Goal: Transaction & Acquisition: Purchase product/service

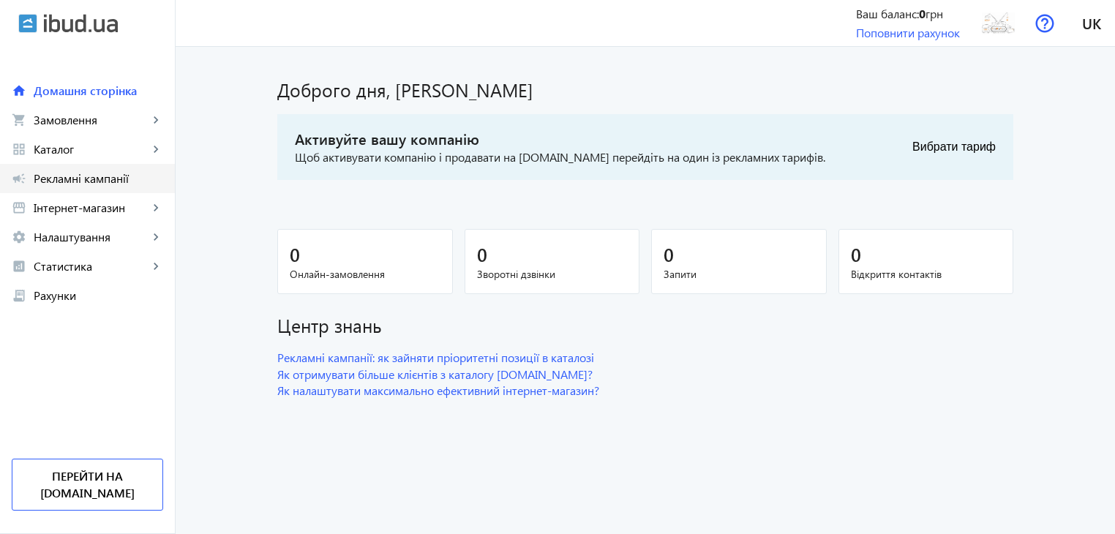
click at [82, 176] on span "Рекламні кампанії" at bounding box center [98, 178] width 129 height 15
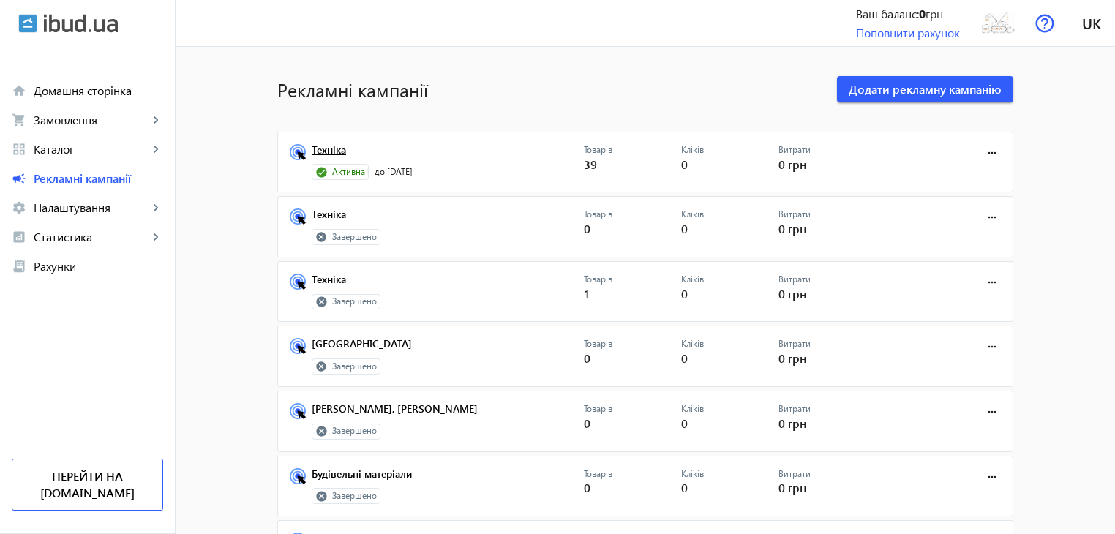
click at [325, 145] on link "Техніка" at bounding box center [448, 154] width 272 height 20
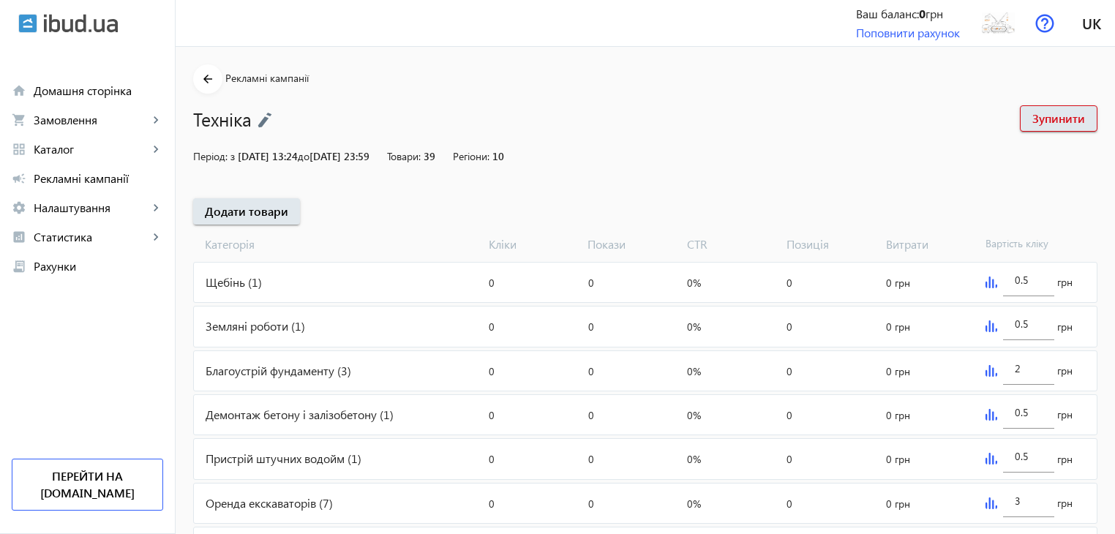
click at [264, 121] on img at bounding box center [264, 120] width 15 height 16
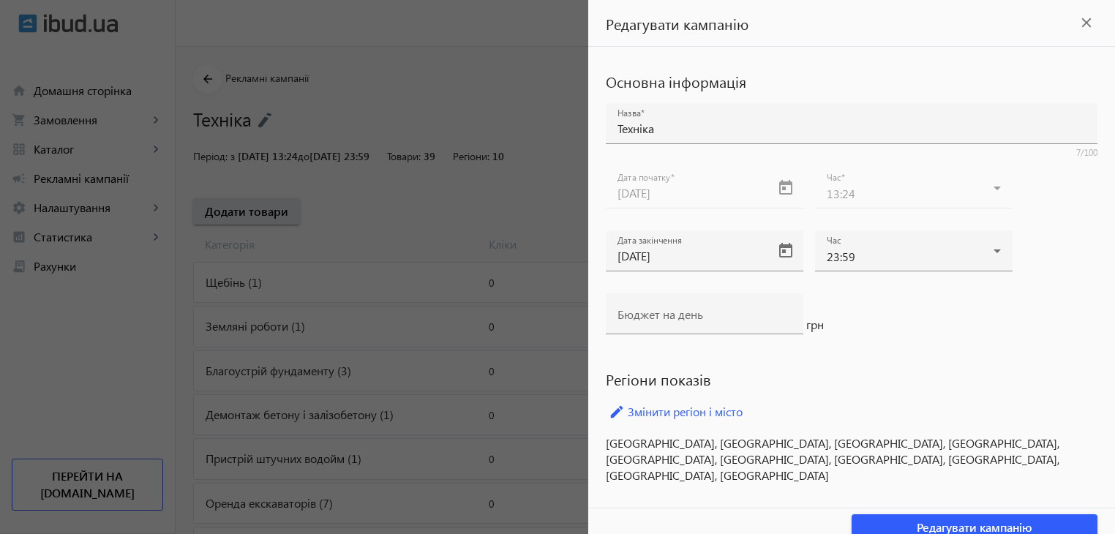
click at [443, 185] on div at bounding box center [557, 267] width 1115 height 534
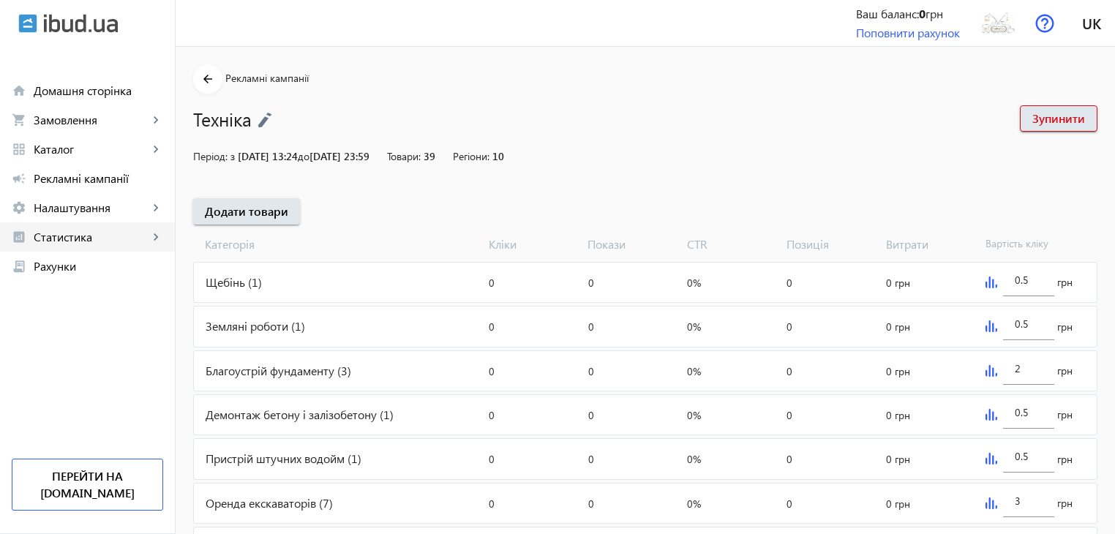
click at [62, 238] on span "Статистика" at bounding box center [91, 237] width 115 height 15
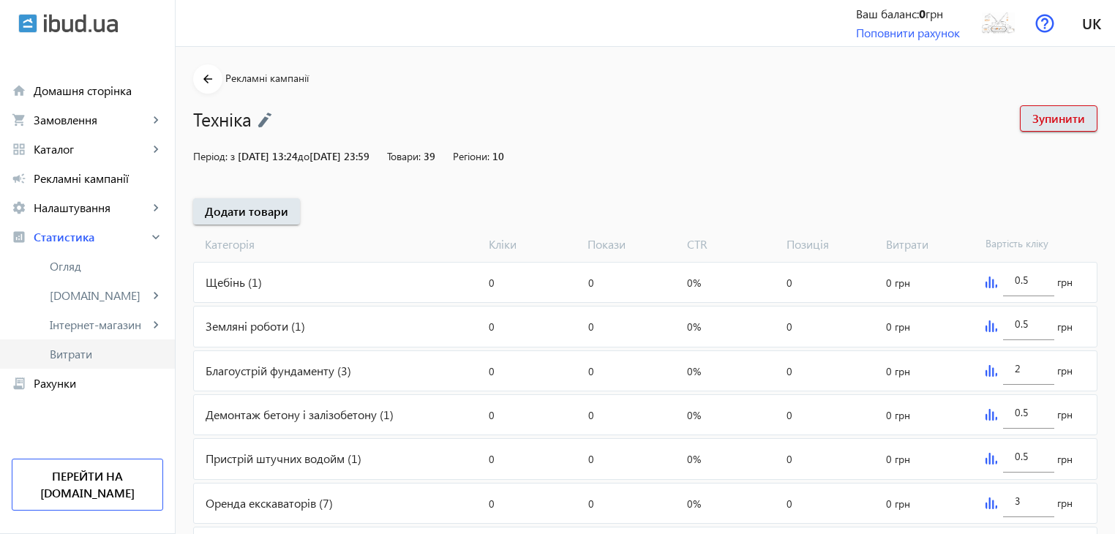
click at [76, 350] on span "Витрати" at bounding box center [106, 354] width 113 height 15
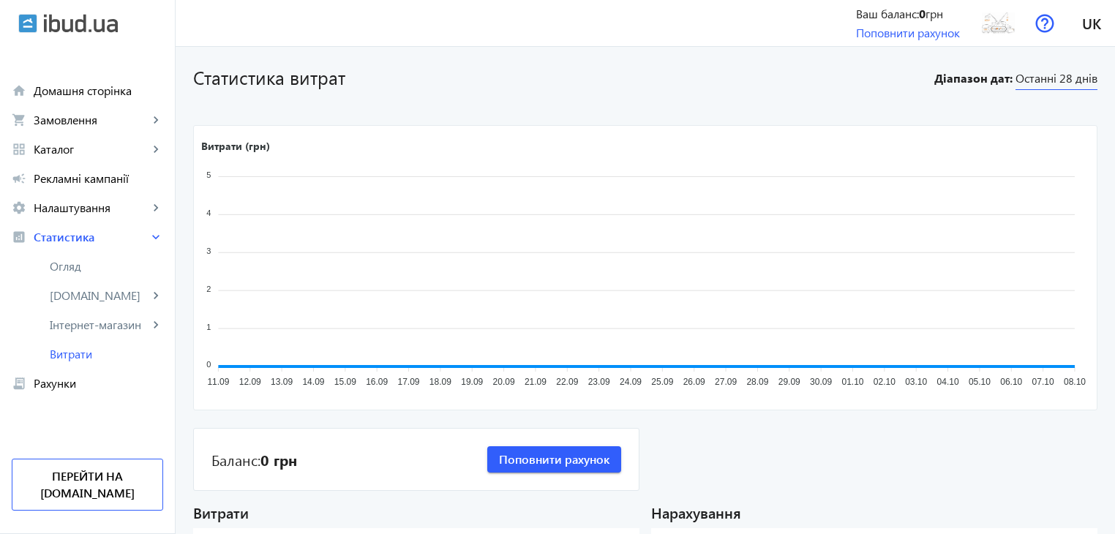
click at [1067, 74] on span "Останні 28 днів" at bounding box center [1056, 80] width 82 height 20
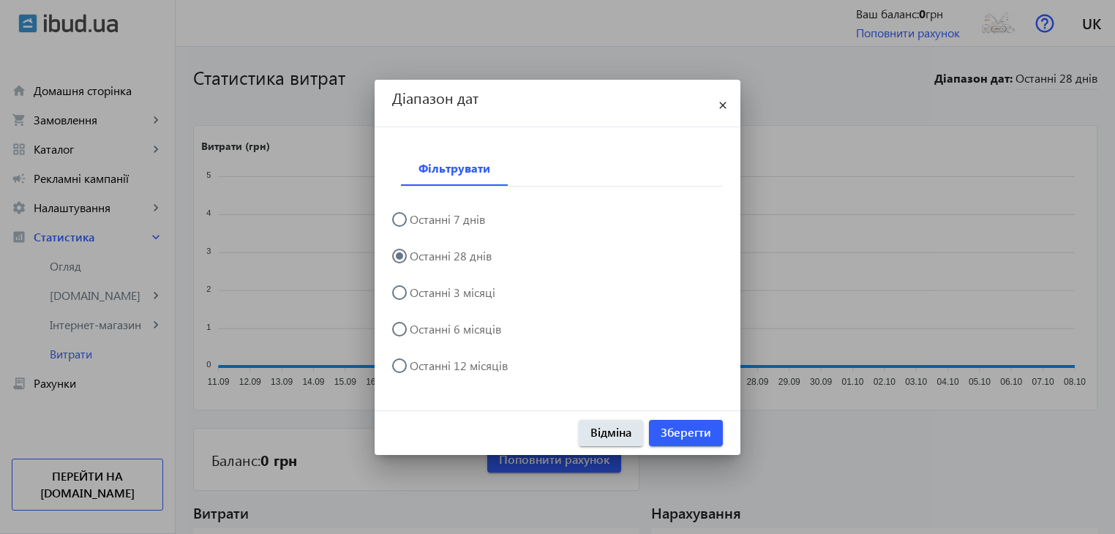
click at [412, 287] on input "Останні 3 місяці" at bounding box center [406, 299] width 29 height 29
radio input "true"
click at [679, 434] on span "Зберегти" at bounding box center [685, 432] width 50 height 16
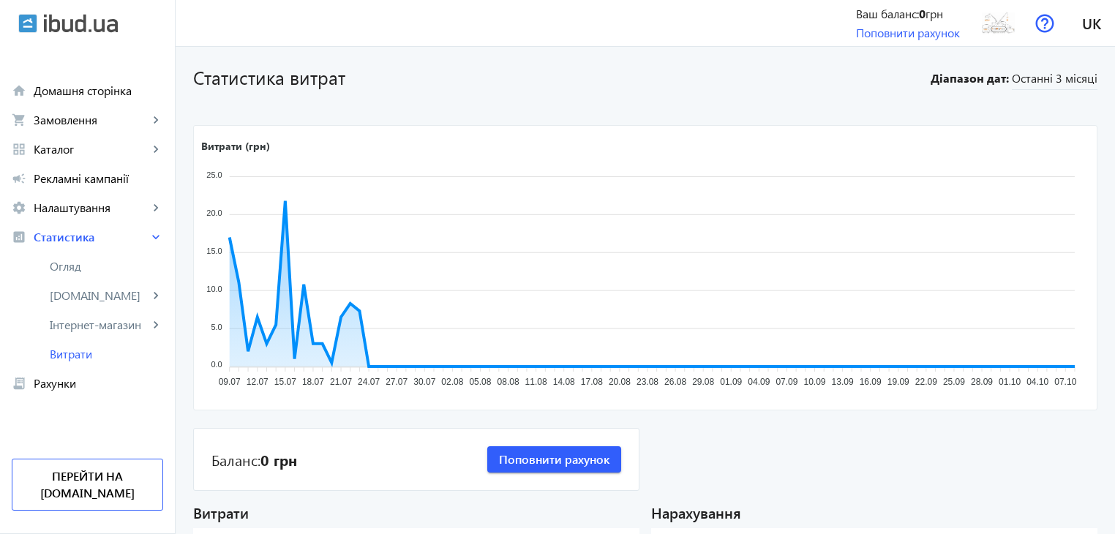
click at [889, 15] on div "Ваш баланс: 0 грн" at bounding box center [908, 14] width 104 height 16
click at [1004, 34] on img at bounding box center [998, 23] width 33 height 33
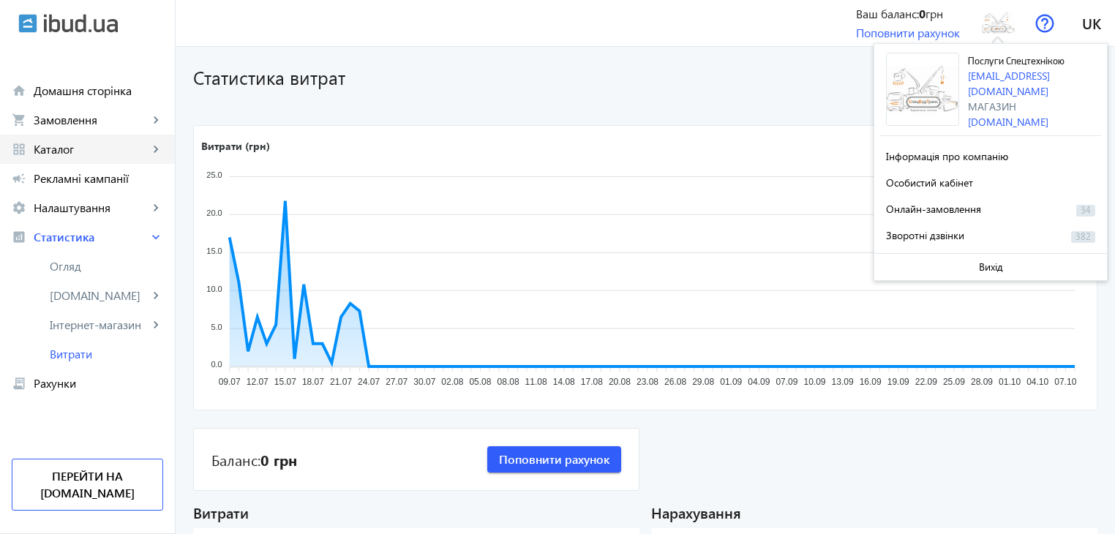
click at [75, 149] on span "Каталог" at bounding box center [91, 149] width 115 height 15
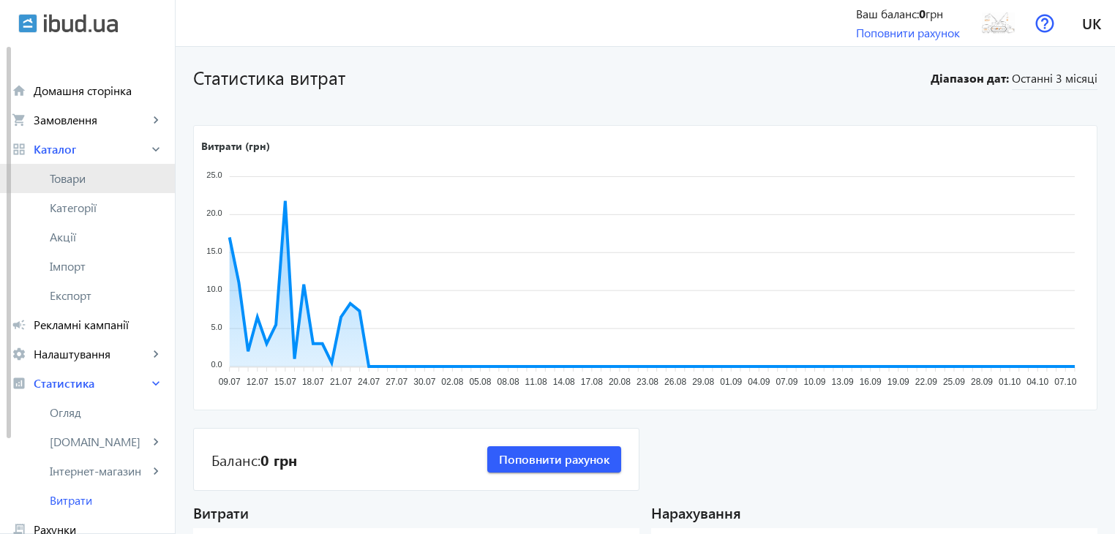
click at [67, 171] on span "Товари" at bounding box center [106, 178] width 113 height 15
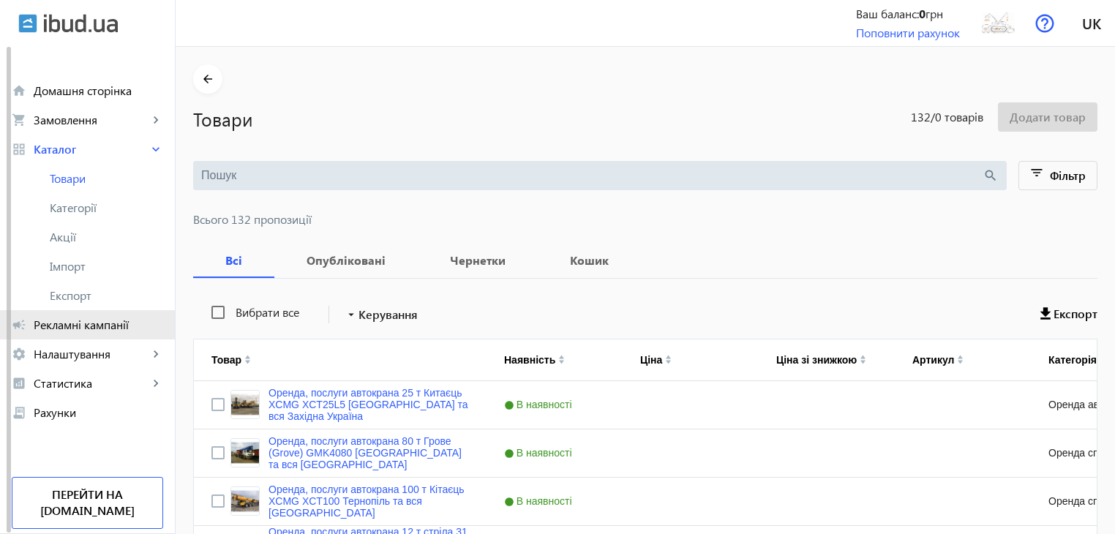
click at [97, 324] on span "Рекламні кампанії" at bounding box center [98, 324] width 129 height 15
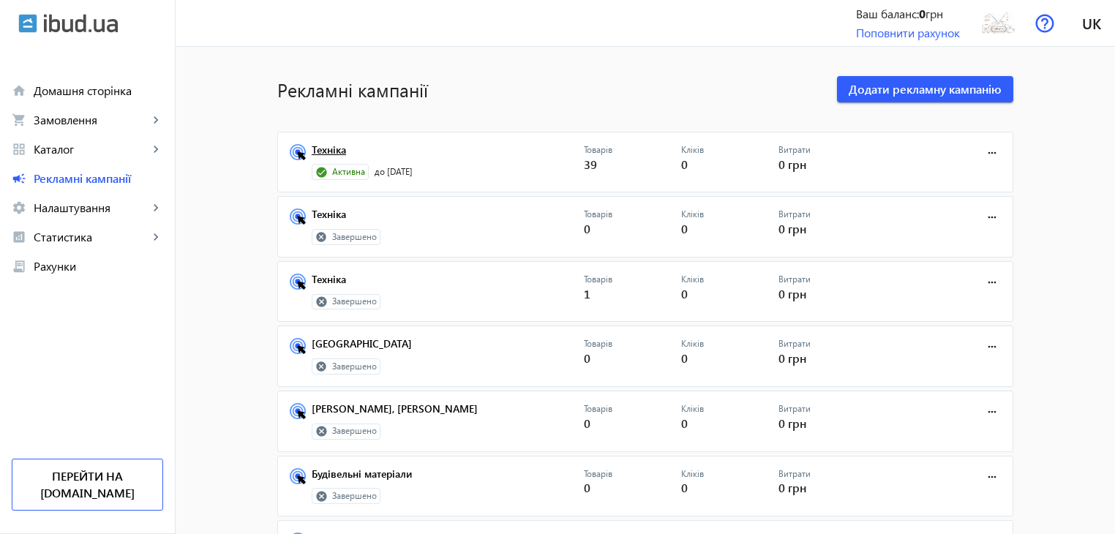
click at [322, 151] on link "Техніка" at bounding box center [448, 154] width 272 height 20
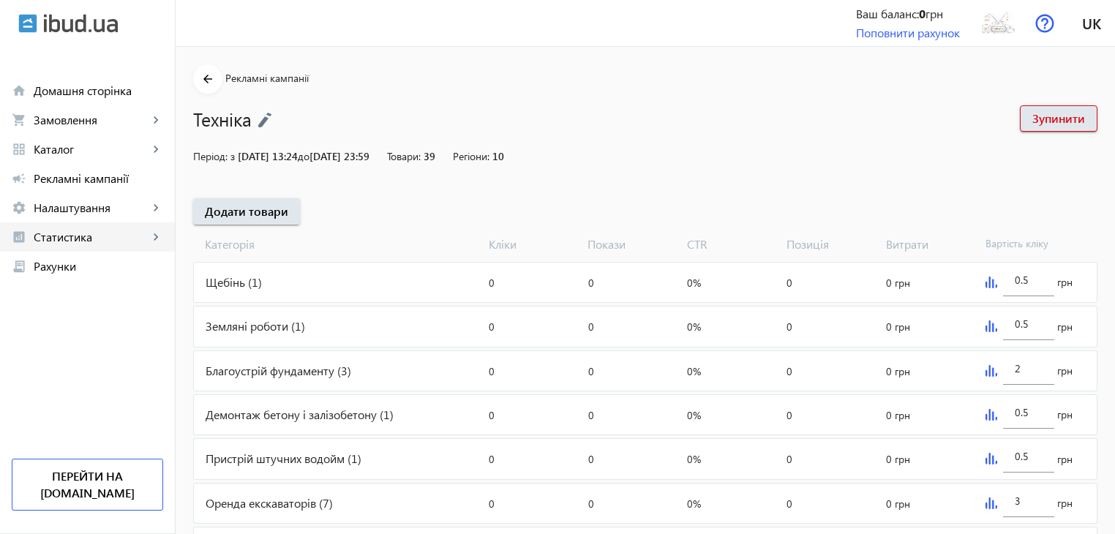
click at [108, 233] on span "Статистика" at bounding box center [91, 237] width 115 height 15
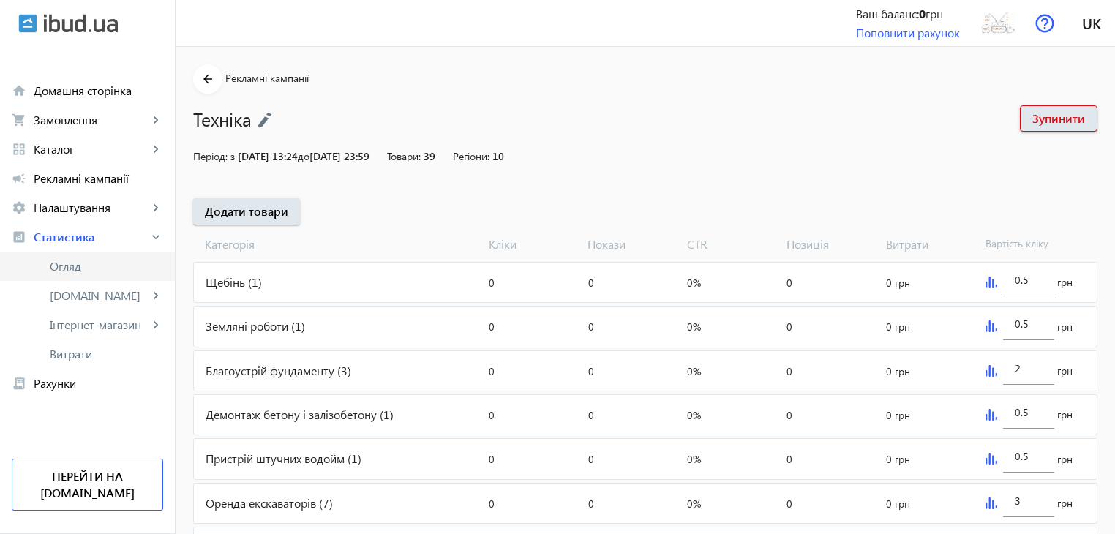
click at [83, 266] on span "Огляд" at bounding box center [106, 266] width 113 height 15
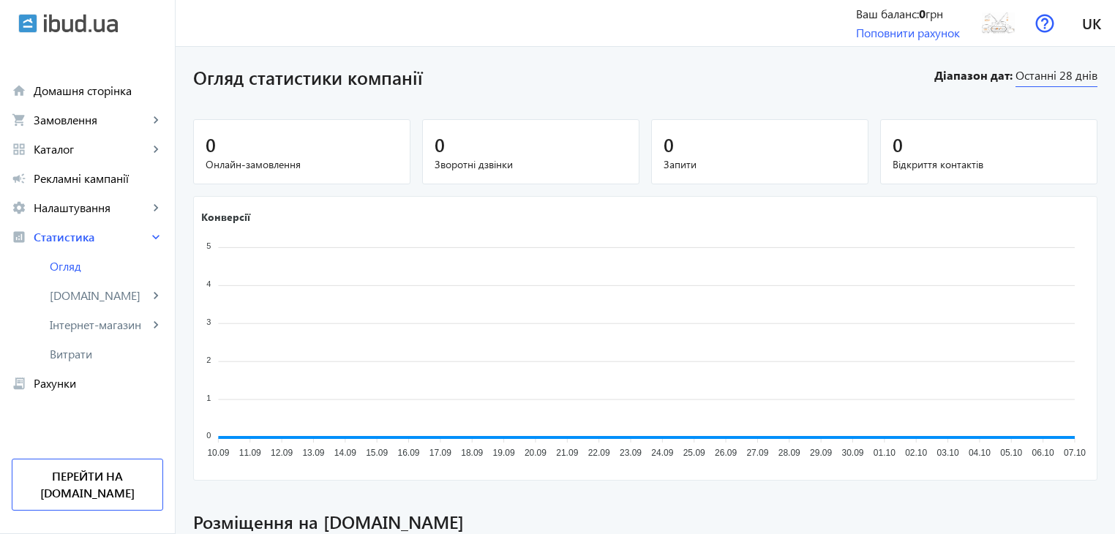
click at [1061, 78] on span "Останні 28 днів" at bounding box center [1056, 77] width 82 height 20
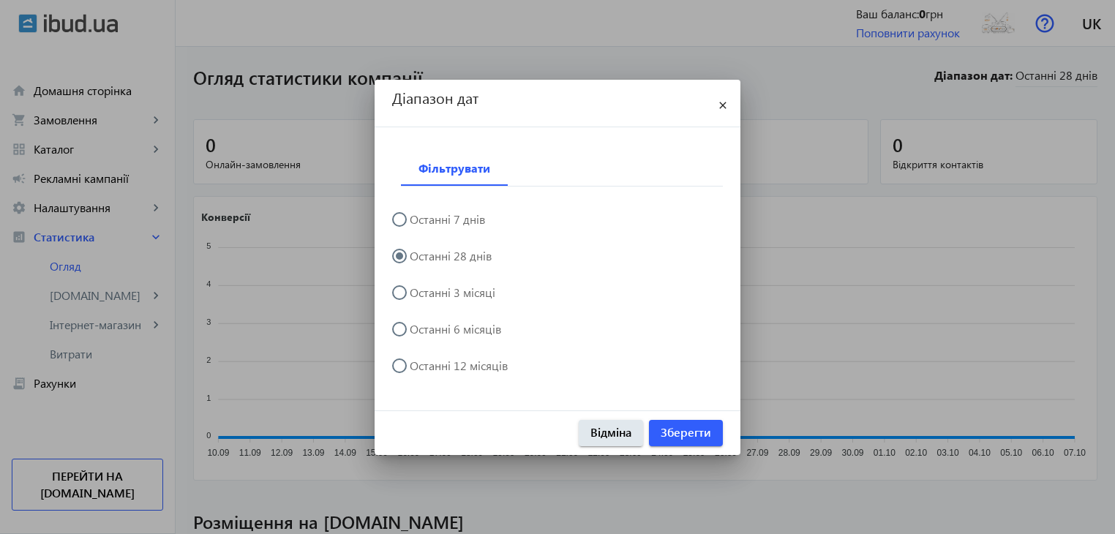
click at [430, 293] on label "Останні 3 місяці" at bounding box center [451, 293] width 89 height 12
click at [421, 293] on input "Останні 3 місяці" at bounding box center [406, 299] width 29 height 29
radio input "true"
click at [665, 431] on span "Зберегти" at bounding box center [685, 432] width 50 height 16
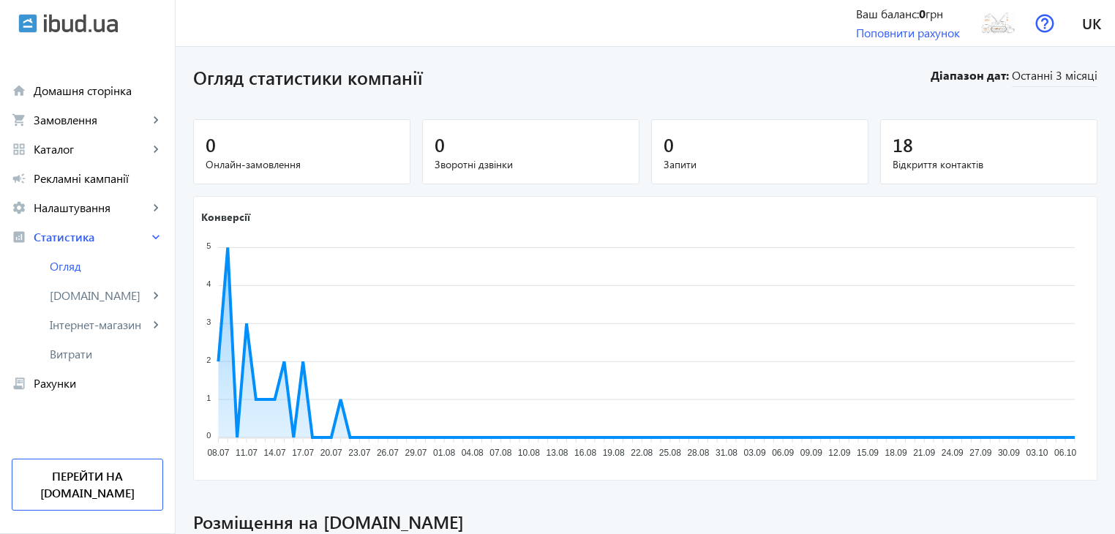
click at [913, 18] on div "Ваш баланс: 0 грн" at bounding box center [908, 14] width 104 height 16
click at [930, 32] on link "Поповнити рахунок" at bounding box center [908, 32] width 104 height 15
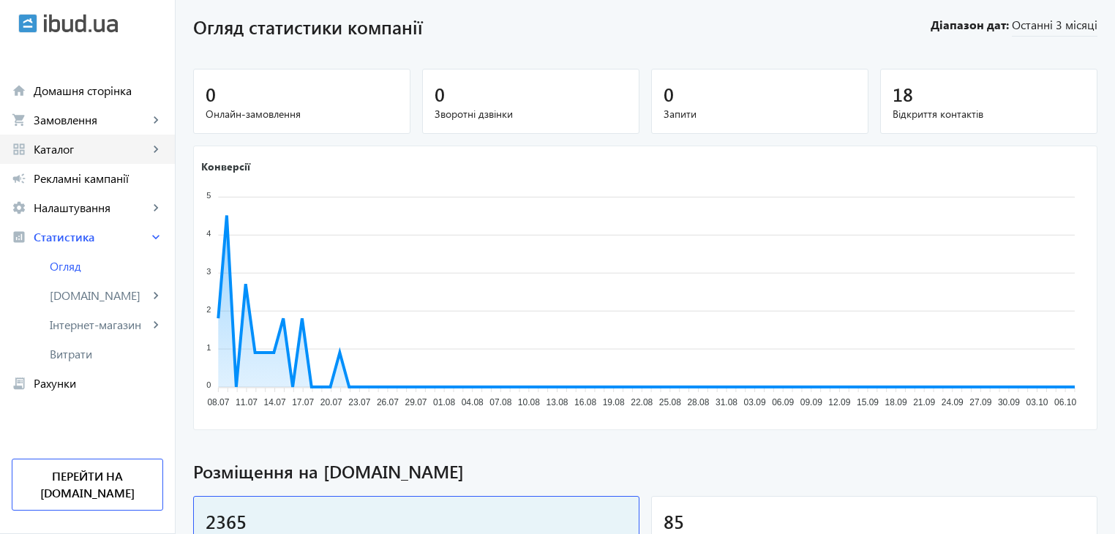
scroll to position [73, 0]
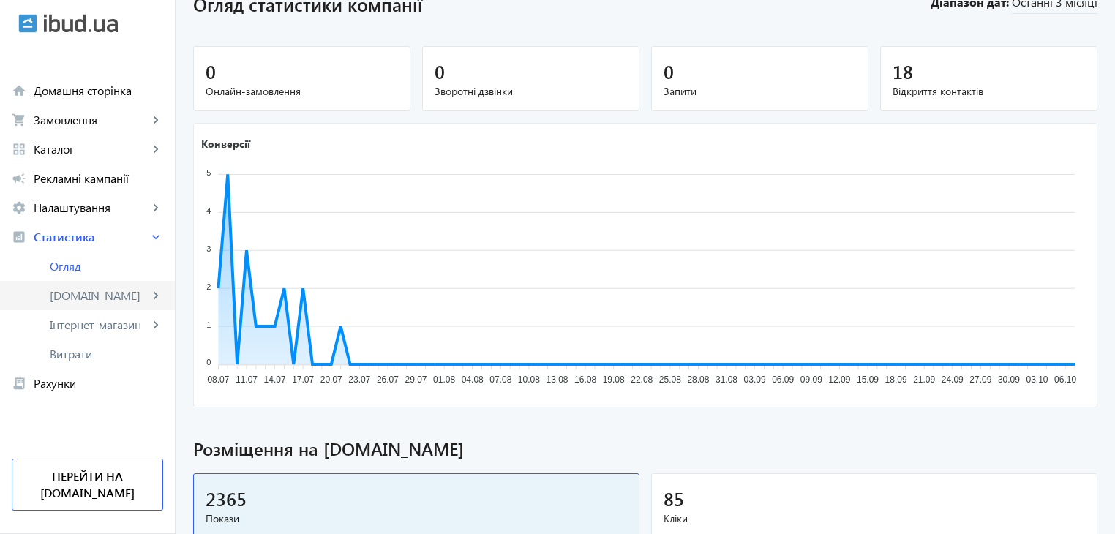
click at [72, 293] on span "[DOMAIN_NAME]" at bounding box center [99, 295] width 99 height 15
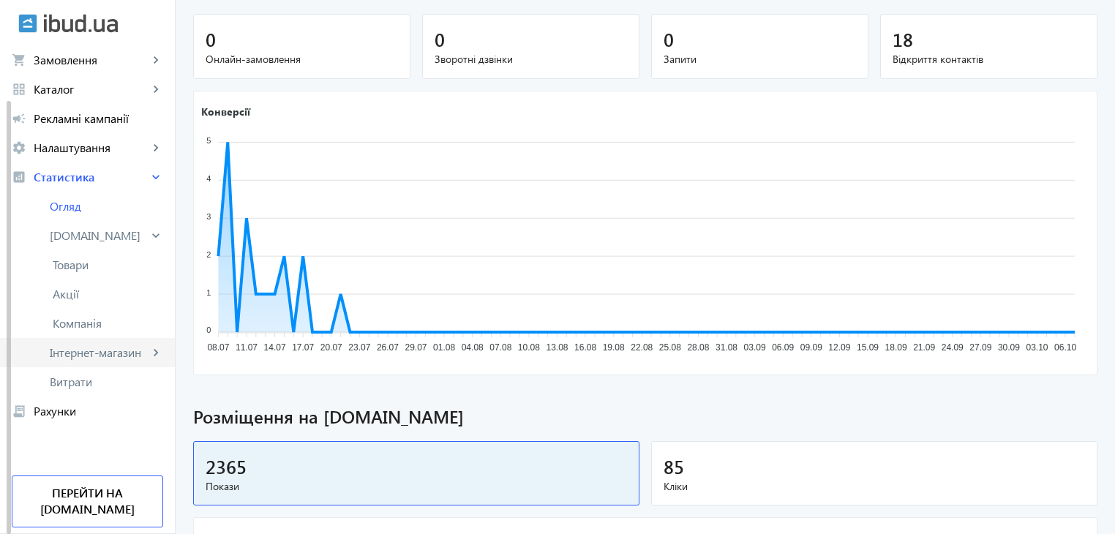
scroll to position [146, 0]
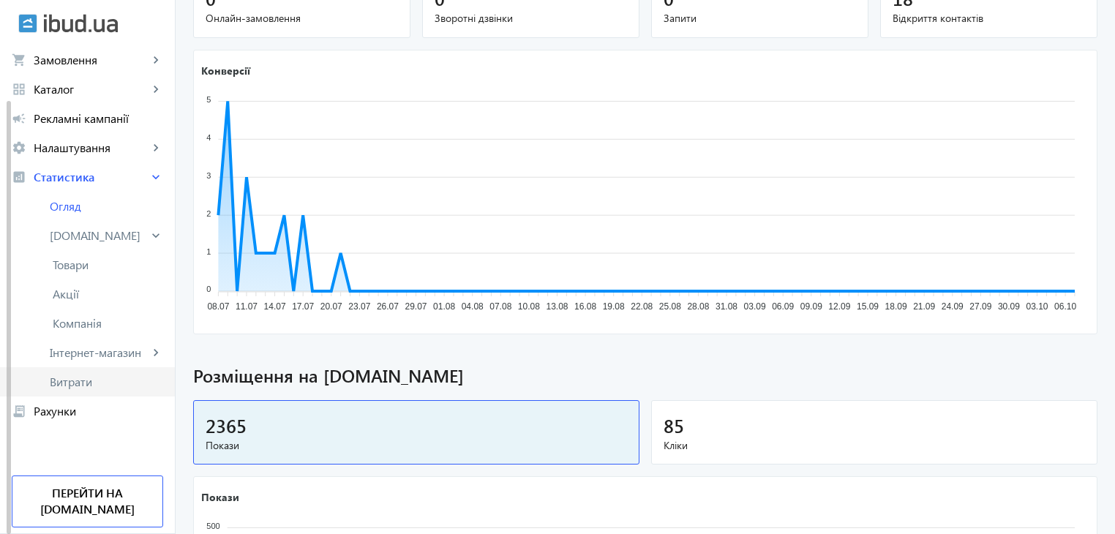
click at [73, 375] on span "Витрати" at bounding box center [106, 381] width 113 height 15
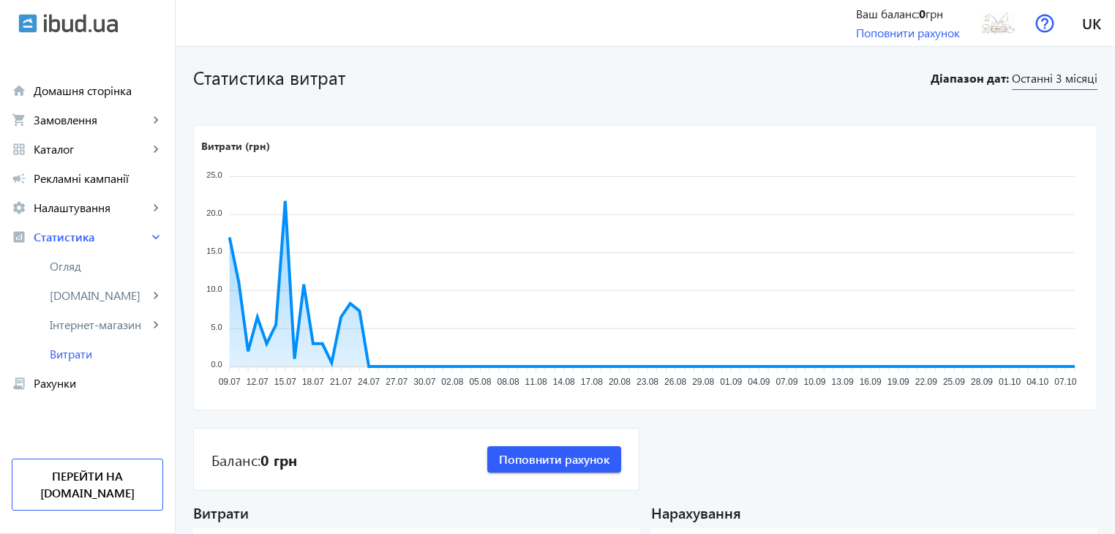
click at [1026, 80] on span "Останні 3 місяці" at bounding box center [1055, 80] width 86 height 20
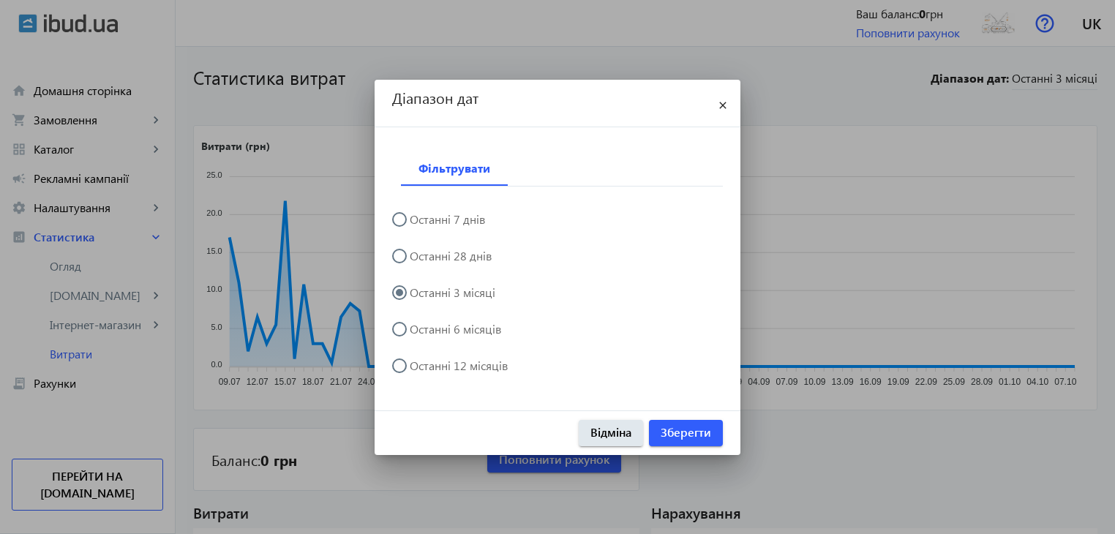
click at [480, 364] on label "Останні 12 місяців" at bounding box center [457, 366] width 101 height 12
click at [421, 364] on input "Останні 12 місяців" at bounding box center [406, 372] width 29 height 29
radio input "true"
click at [712, 440] on span "button" at bounding box center [686, 432] width 74 height 35
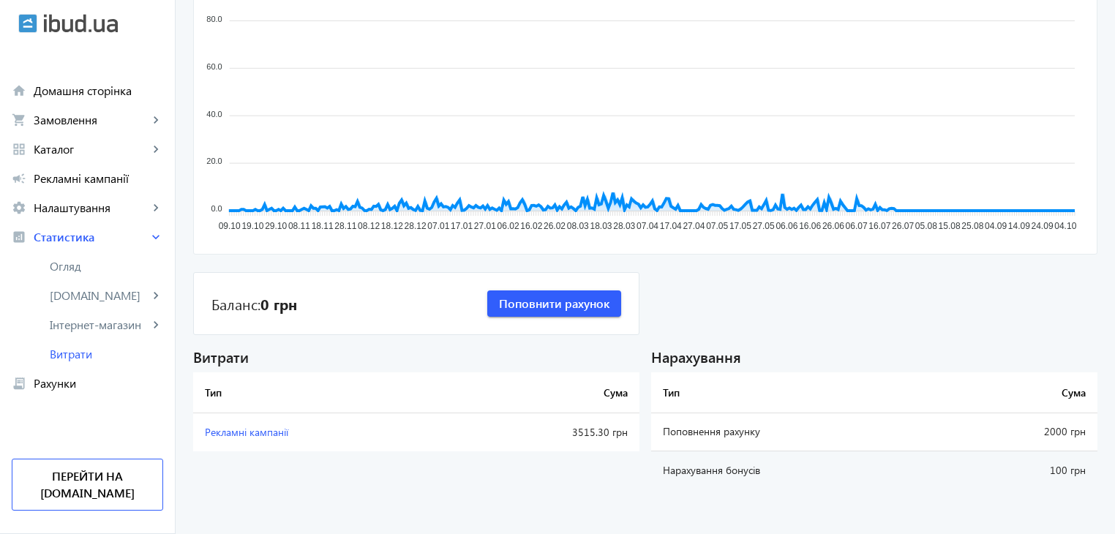
scroll to position [165, 0]
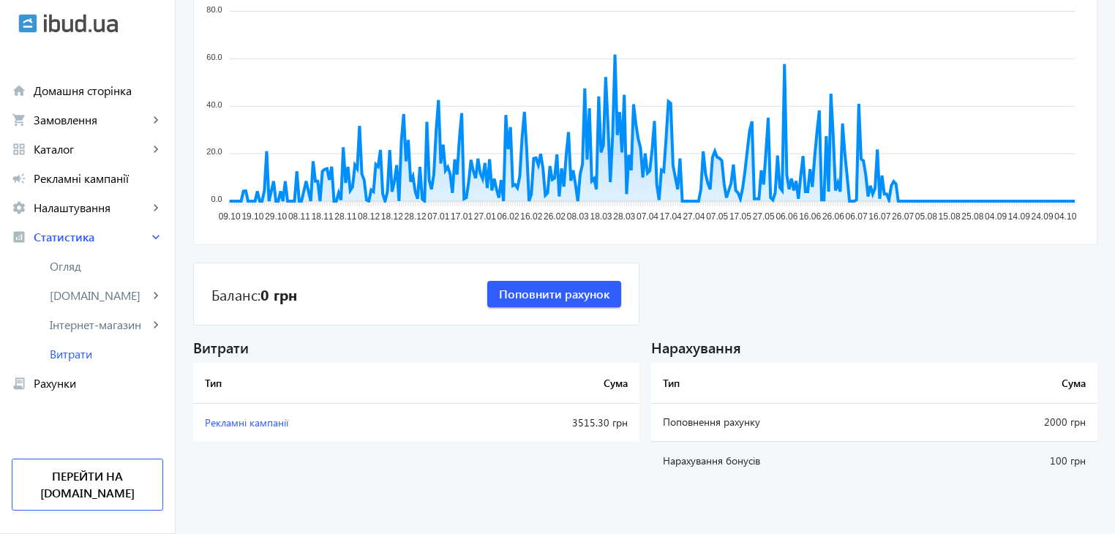
click at [564, 419] on td "3515.30 грн" at bounding box center [544, 423] width 189 height 38
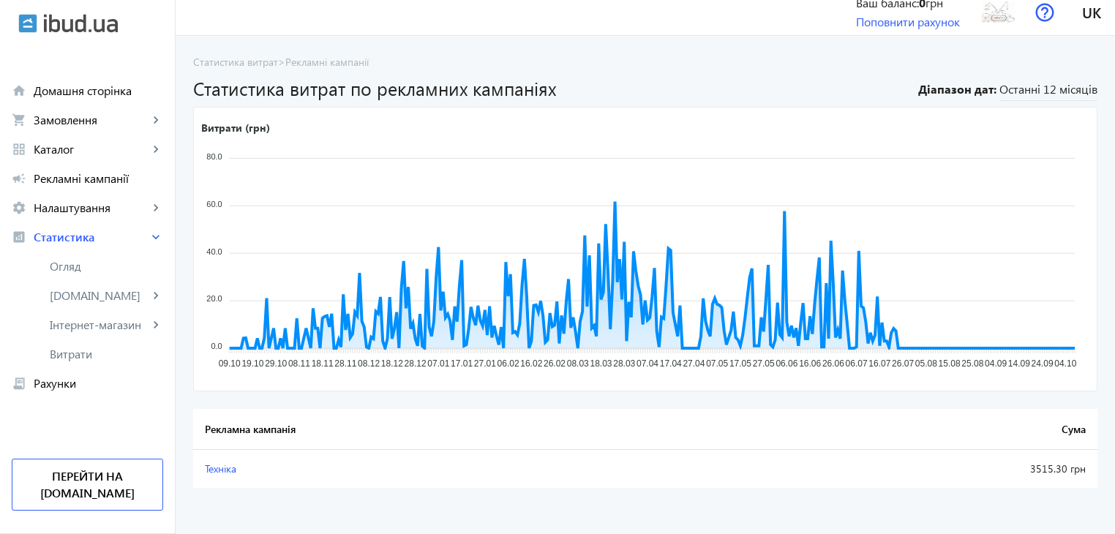
scroll to position [15, 0]
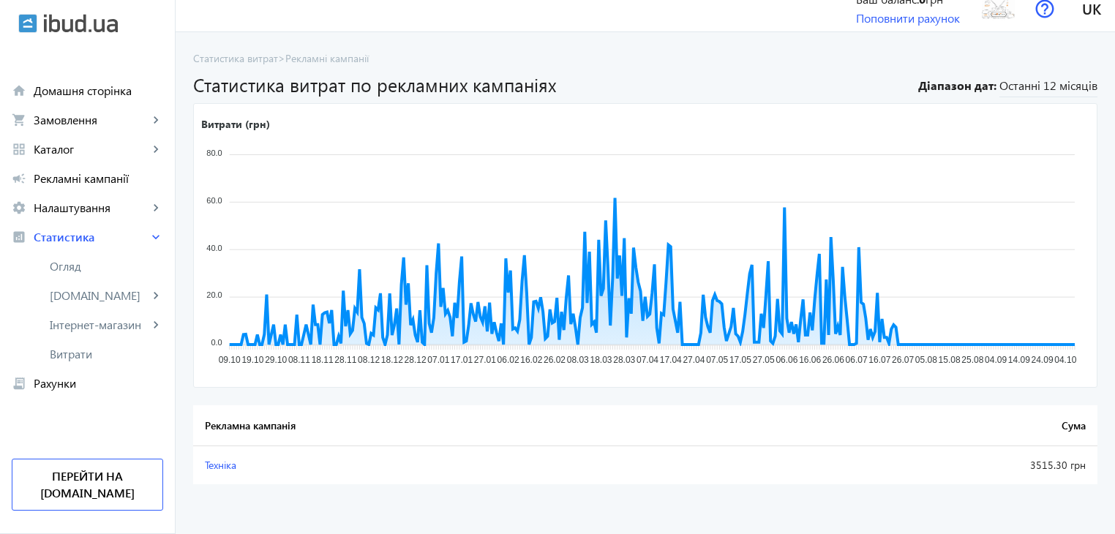
click at [698, 460] on td "Техніка" at bounding box center [460, 465] width 534 height 38
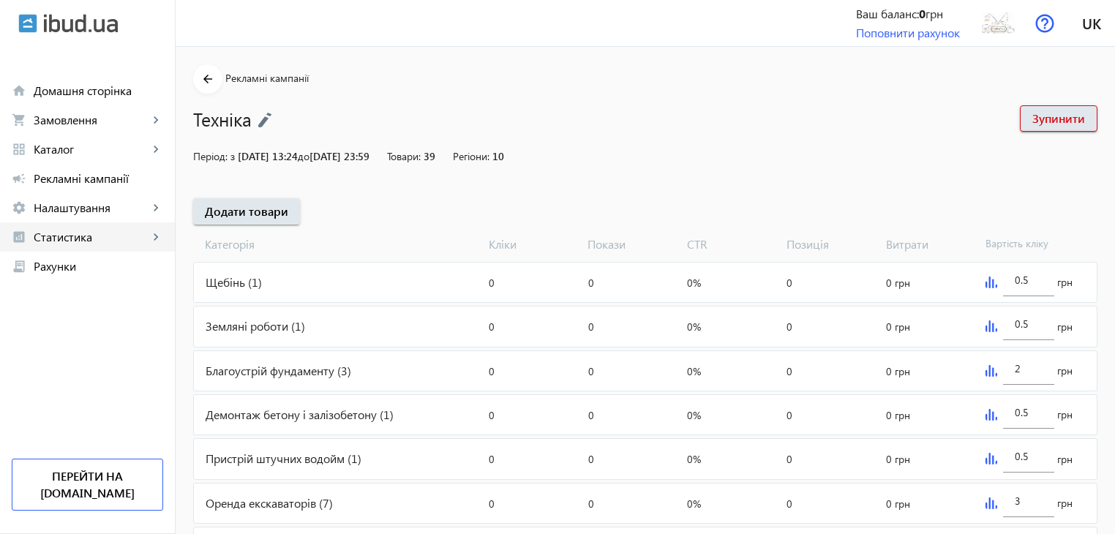
click at [78, 241] on span "Статистика" at bounding box center [91, 237] width 115 height 15
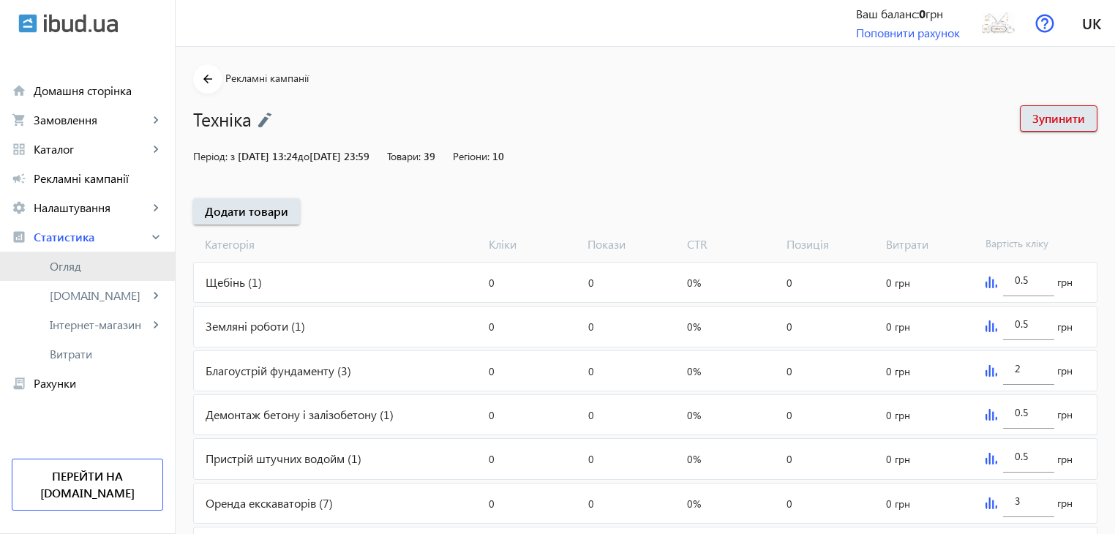
click at [64, 263] on span "Огляд" at bounding box center [106, 266] width 113 height 15
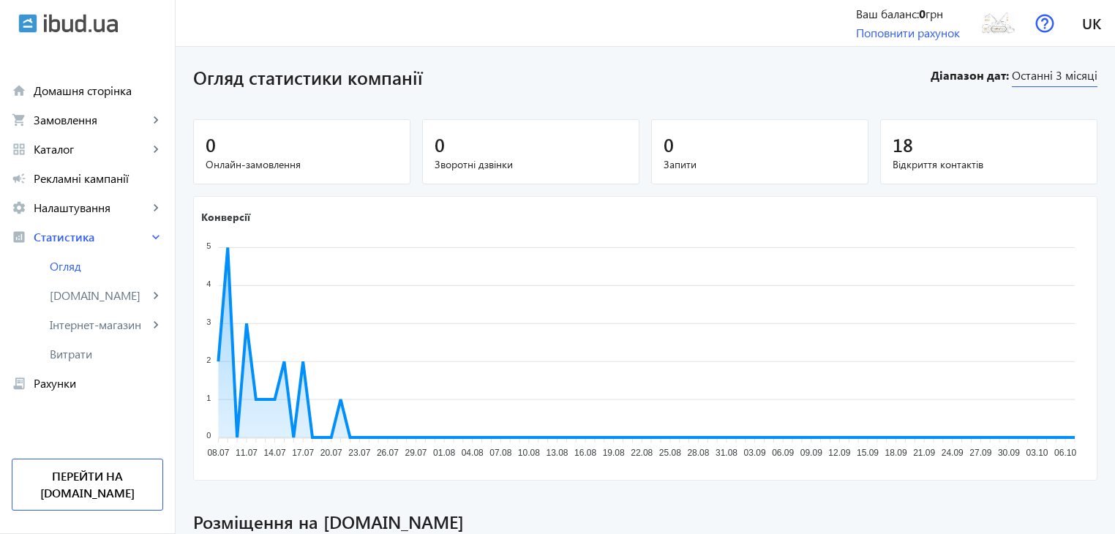
click at [1050, 74] on span "Останні 3 місяці" at bounding box center [1055, 77] width 86 height 20
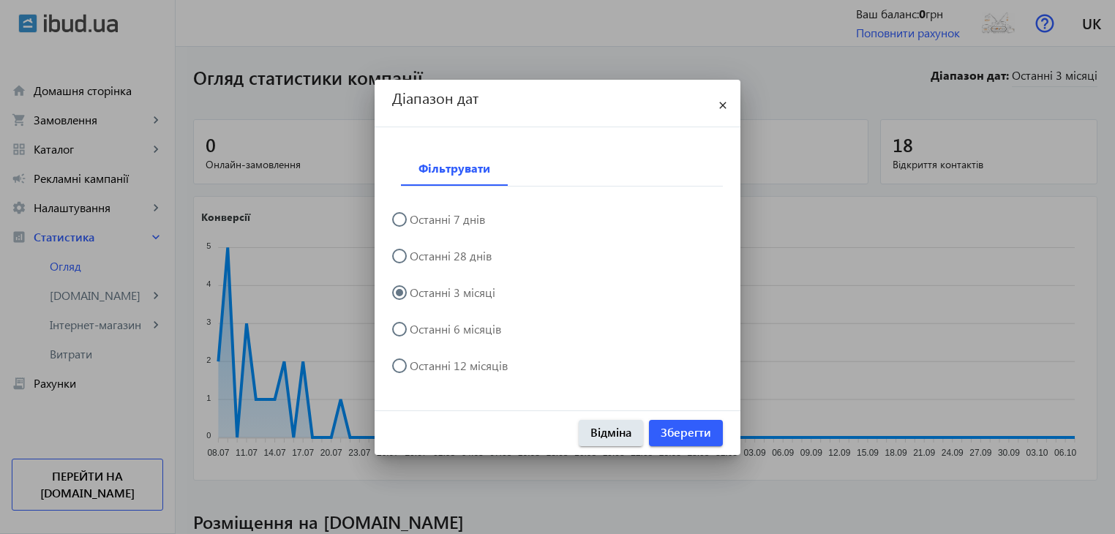
click at [471, 363] on label "Останні 12 місяців" at bounding box center [457, 366] width 101 height 12
click at [421, 363] on input "Останні 12 місяців" at bounding box center [406, 372] width 29 height 29
radio input "true"
click at [693, 433] on span "Зберегти" at bounding box center [685, 432] width 50 height 16
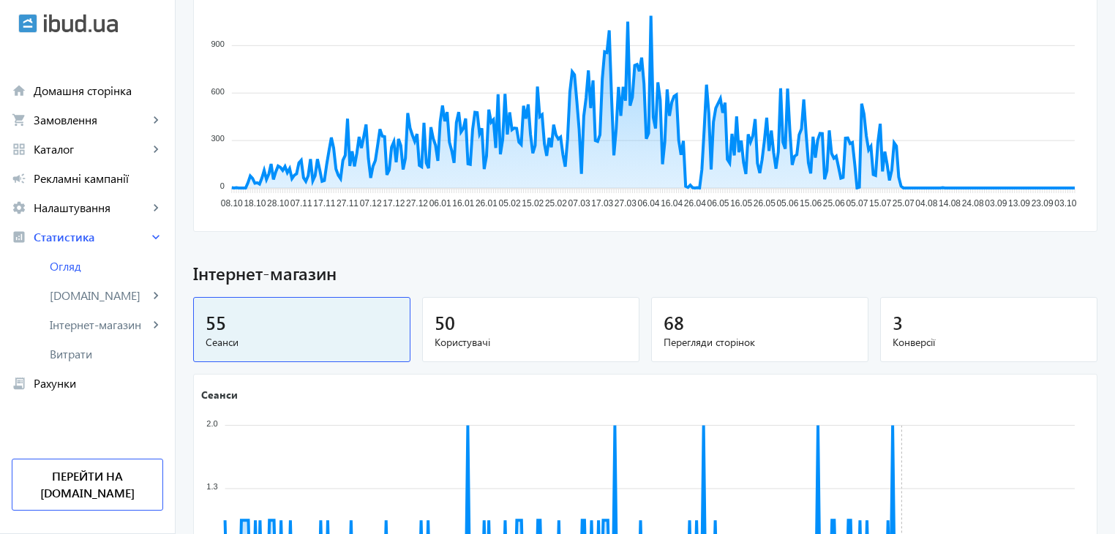
scroll to position [678, 0]
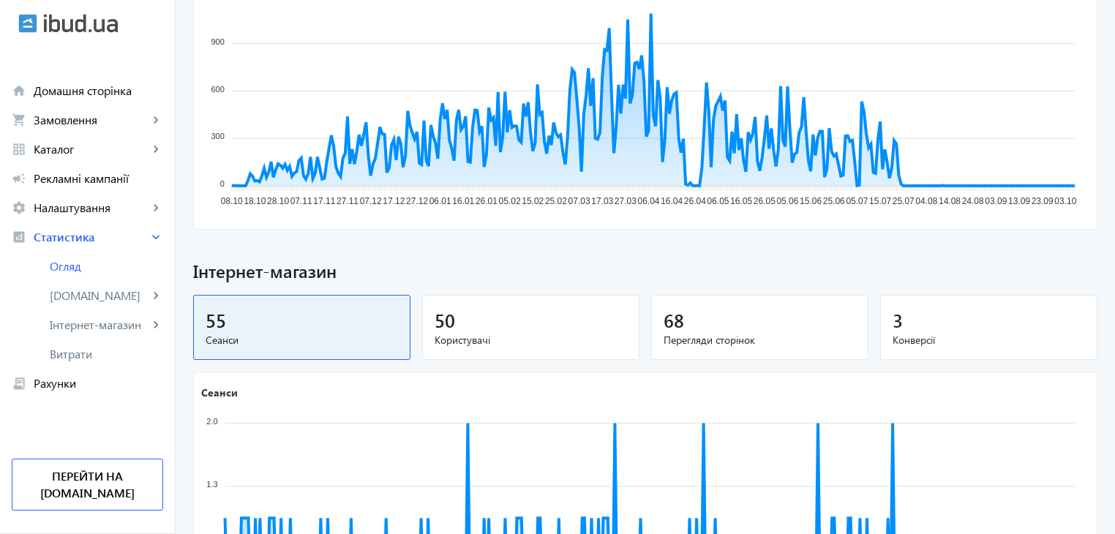
click at [904, 336] on span "Конверсії" at bounding box center [988, 340] width 192 height 15
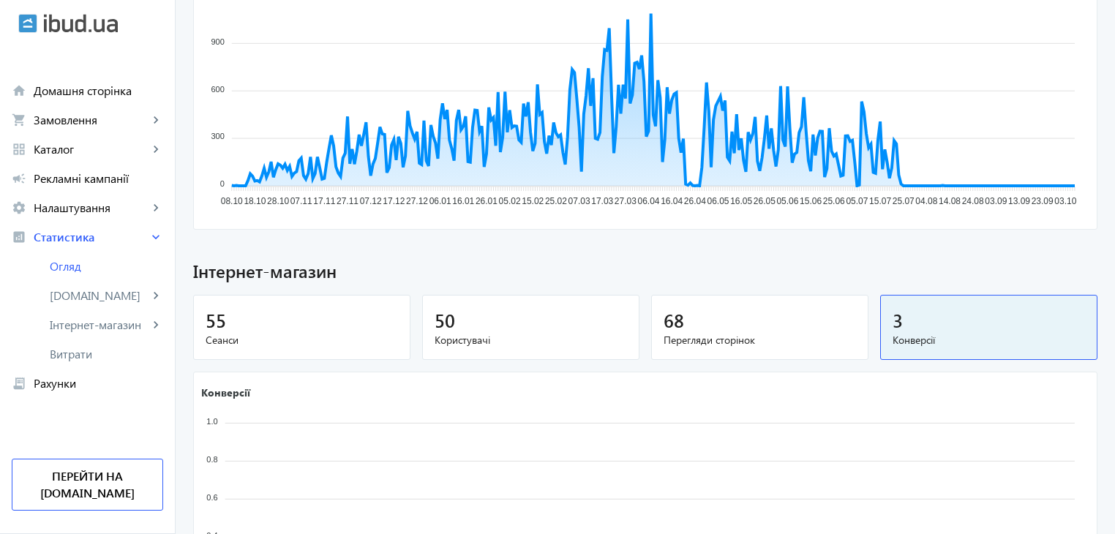
click at [720, 320] on div "68" at bounding box center [759, 320] width 192 height 26
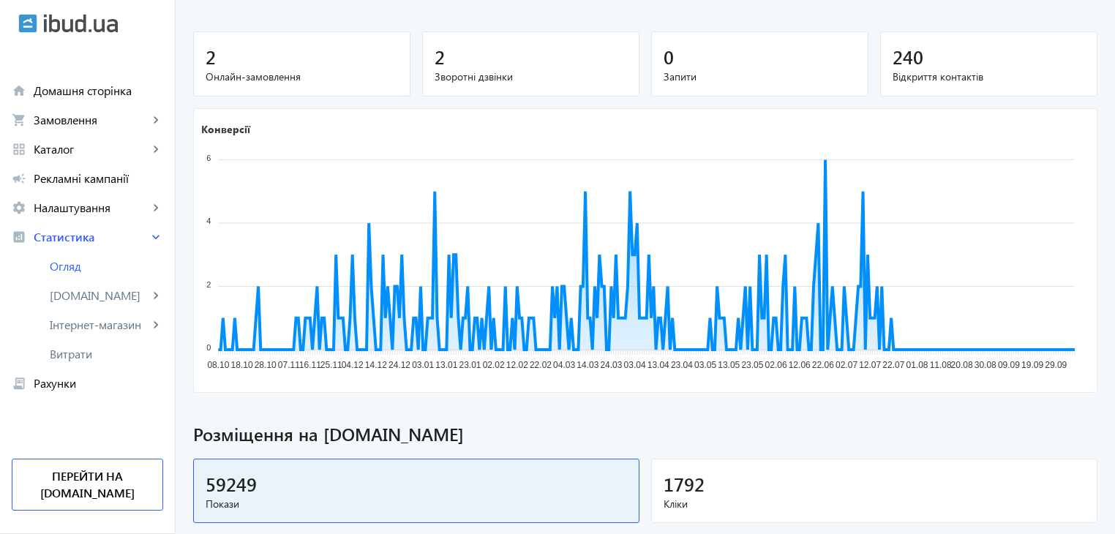
scroll to position [0, 0]
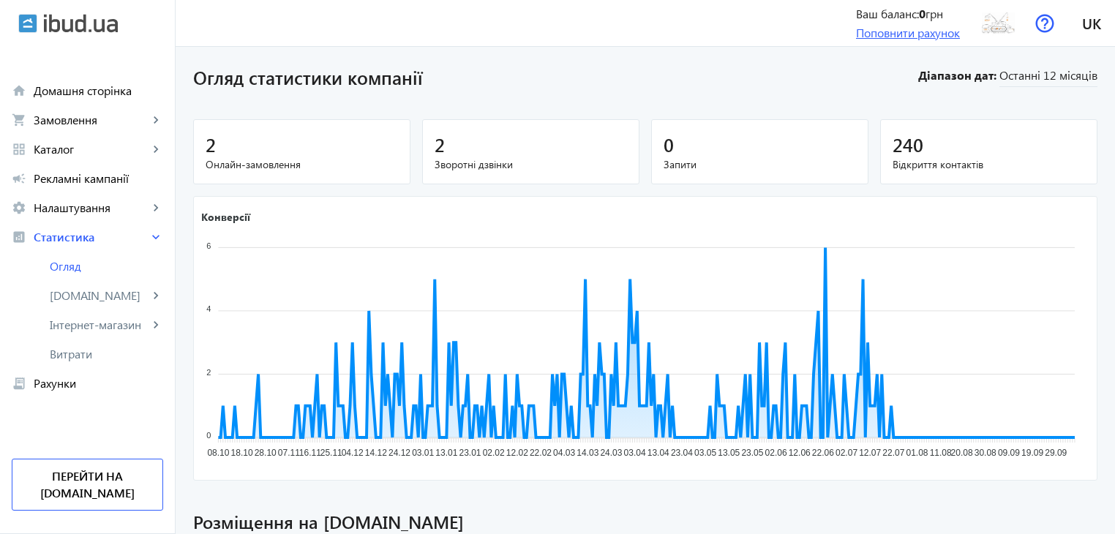
click at [878, 30] on link "Поповнити рахунок" at bounding box center [908, 32] width 104 height 15
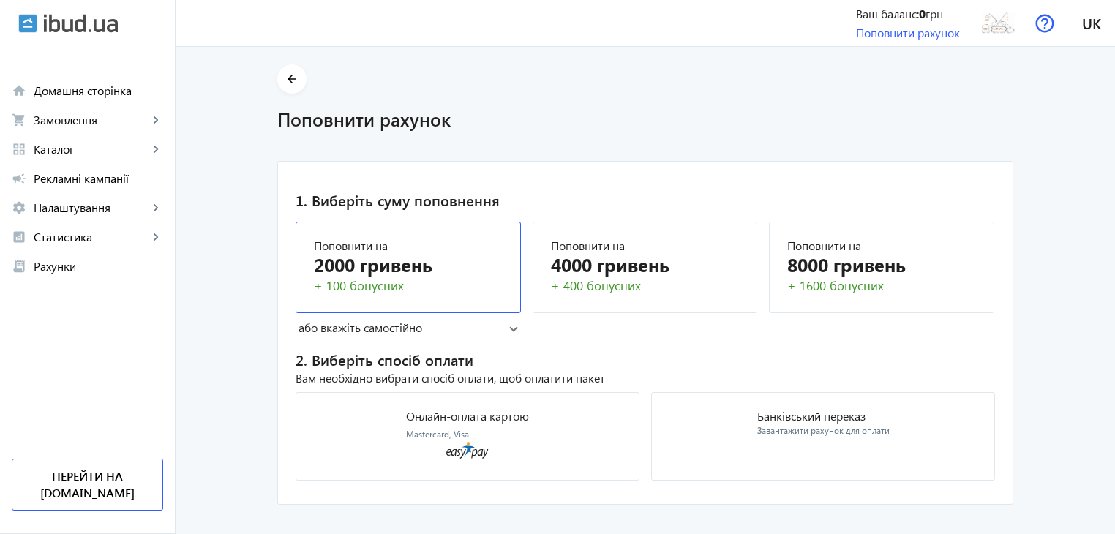
click at [440, 269] on div "2000 гривень" at bounding box center [408, 265] width 189 height 26
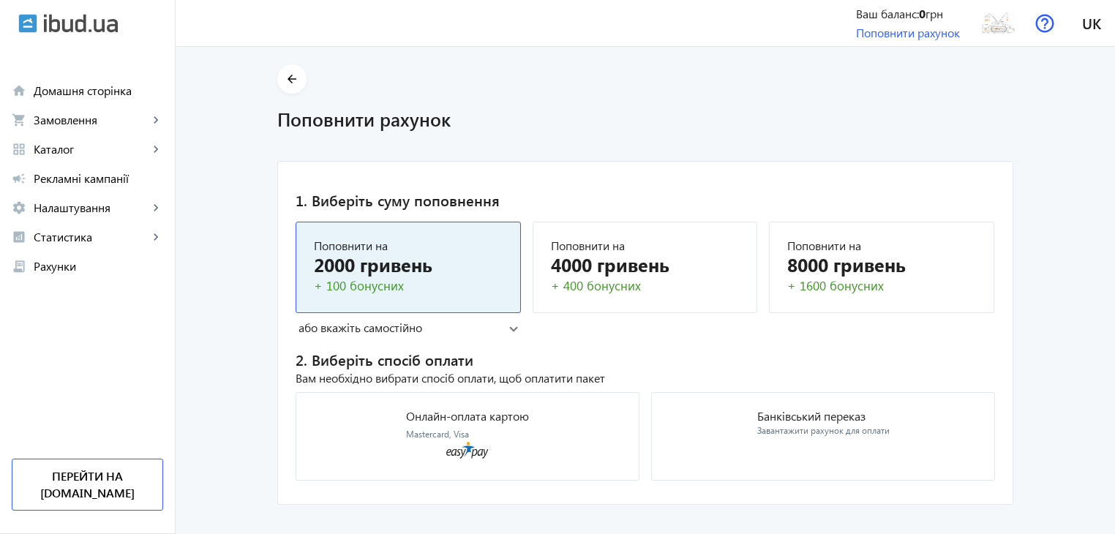
click at [436, 241] on div "Поповнити на" at bounding box center [408, 246] width 189 height 12
click at [383, 297] on mat-card "Поповнити на 2000 гривень + 100 бонусних" at bounding box center [407, 267] width 225 height 91
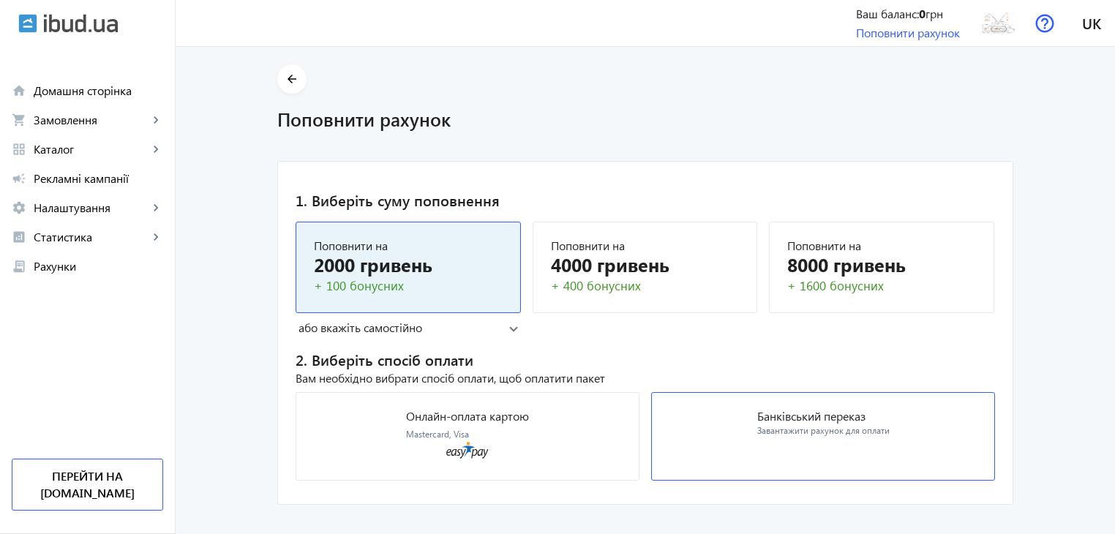
click at [744, 416] on mat-card "Банківський переказ Завантажити рахунок для оплати" at bounding box center [823, 436] width 344 height 89
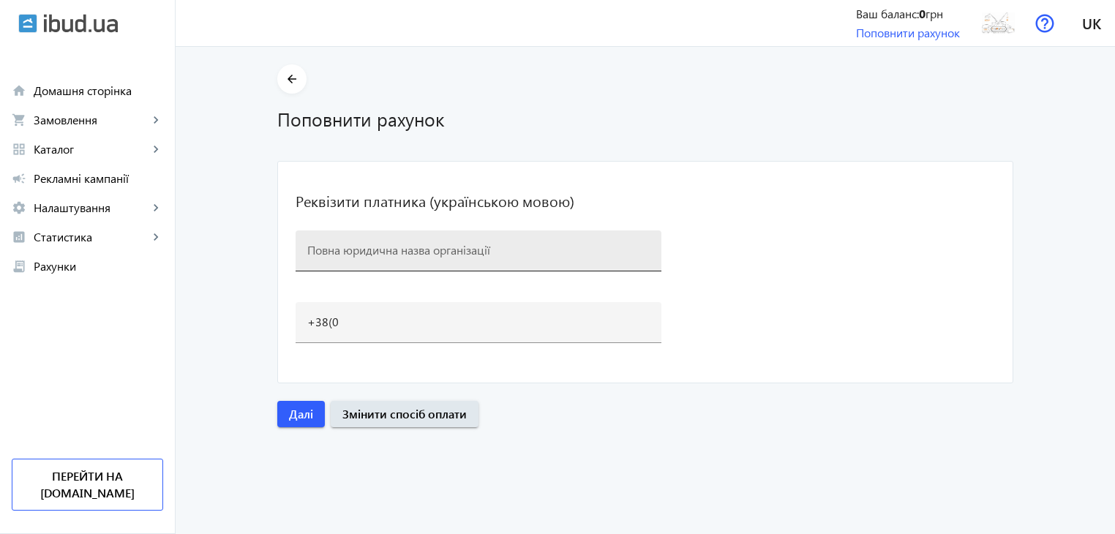
click at [457, 246] on input at bounding box center [478, 249] width 342 height 15
type input "ТОВ "ІНВЕСТБУД-2016""
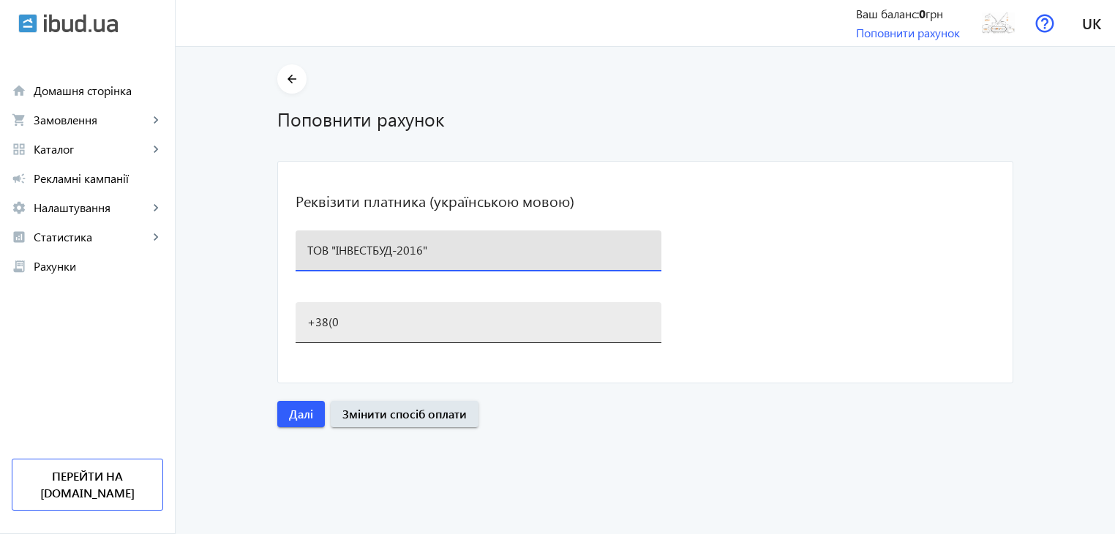
click at [350, 317] on input "+38(0" at bounding box center [478, 321] width 342 height 15
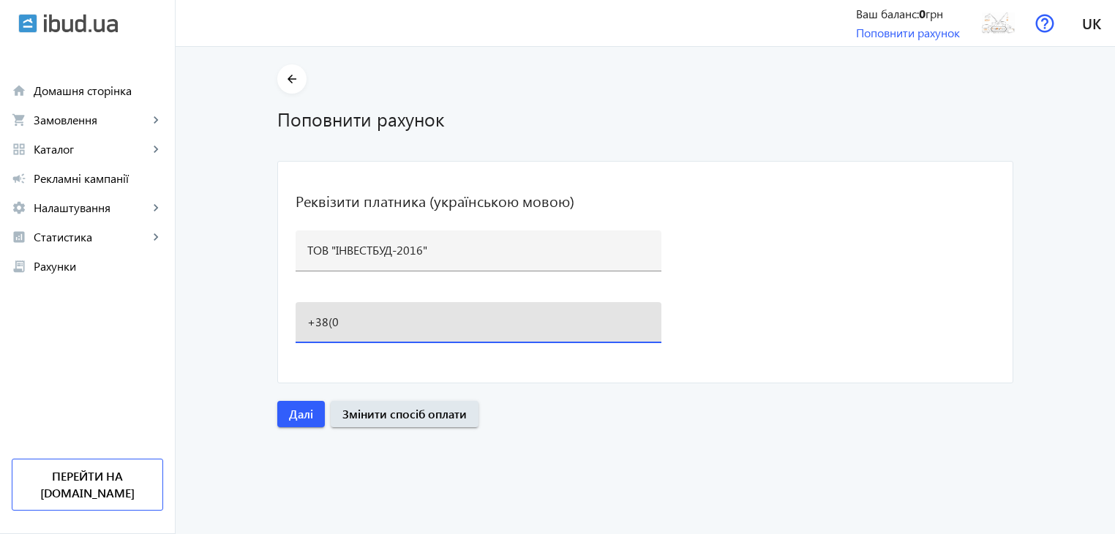
type input "[PHONE_NUMBER]"
click at [289, 413] on span "Далі" at bounding box center [301, 414] width 24 height 16
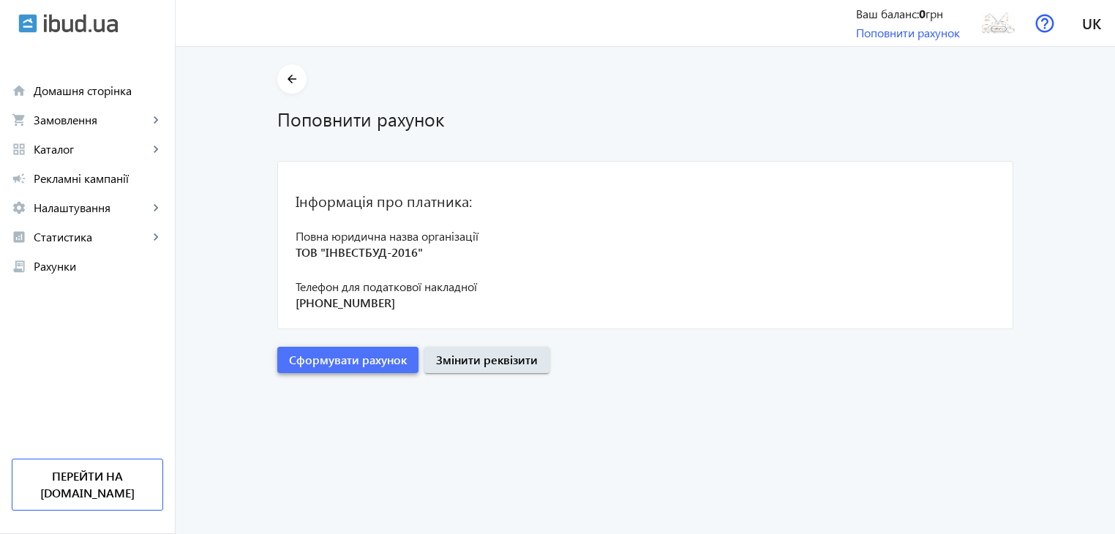
click at [381, 361] on span "Сформувати рахунок" at bounding box center [348, 360] width 118 height 16
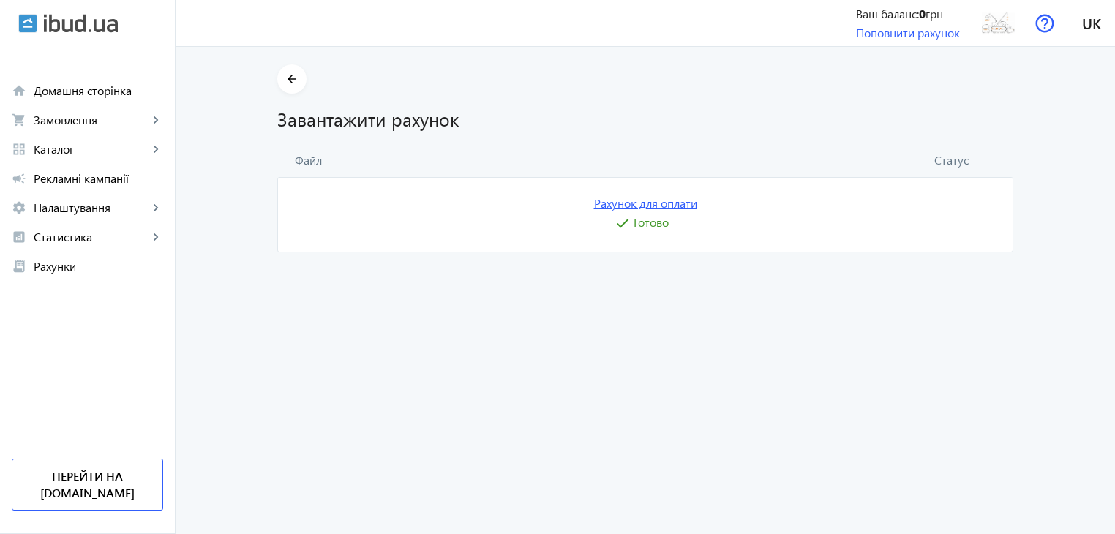
click at [652, 207] on link "Рахунок для оплати" at bounding box center [645, 203] width 103 height 16
